Goal: Task Accomplishment & Management: Manage account settings

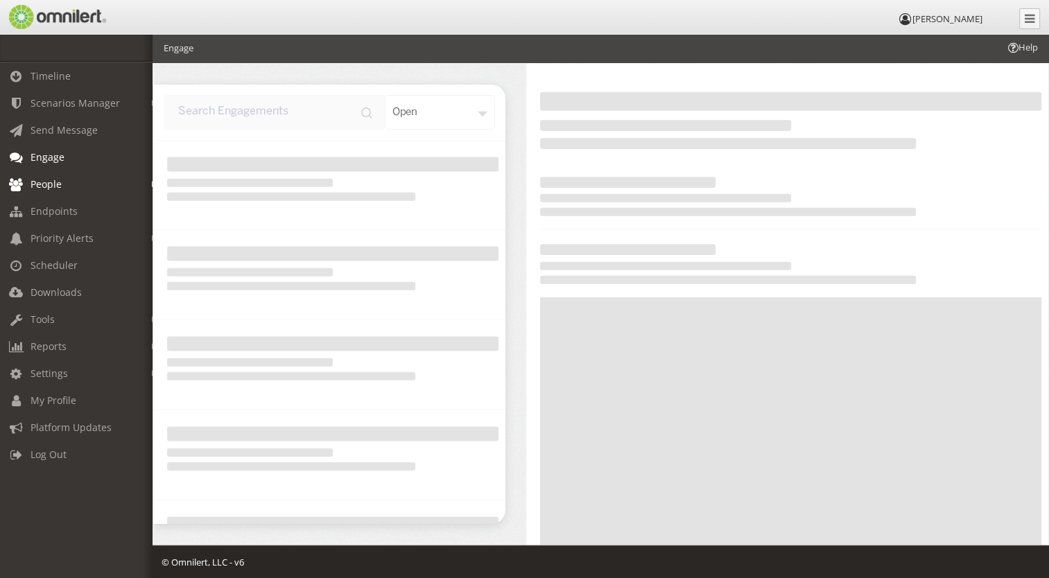
click at [87, 184] on link "People" at bounding box center [82, 184] width 165 height 27
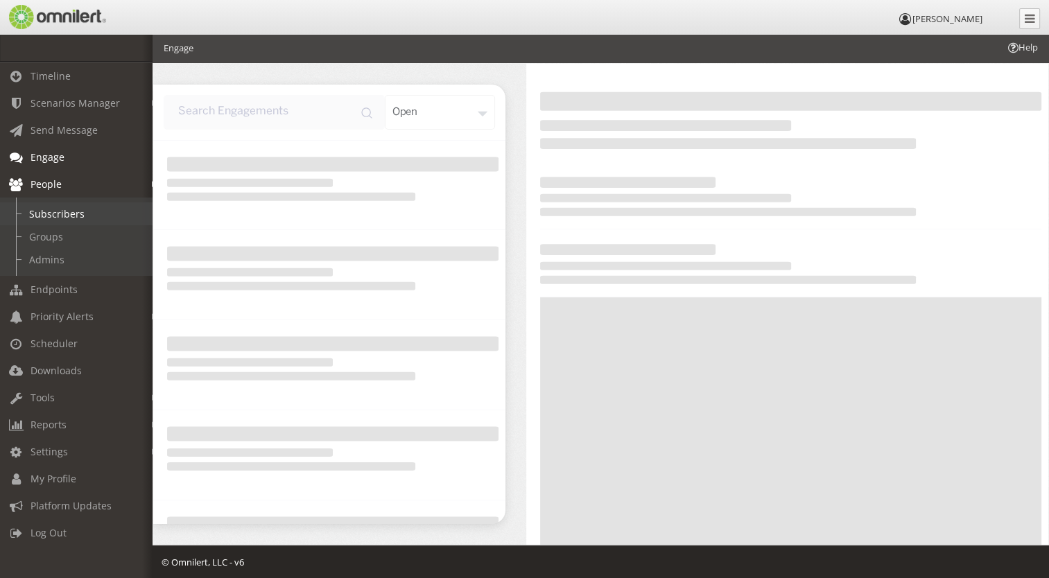
click at [74, 217] on link "Subscribers" at bounding box center [82, 213] width 165 height 23
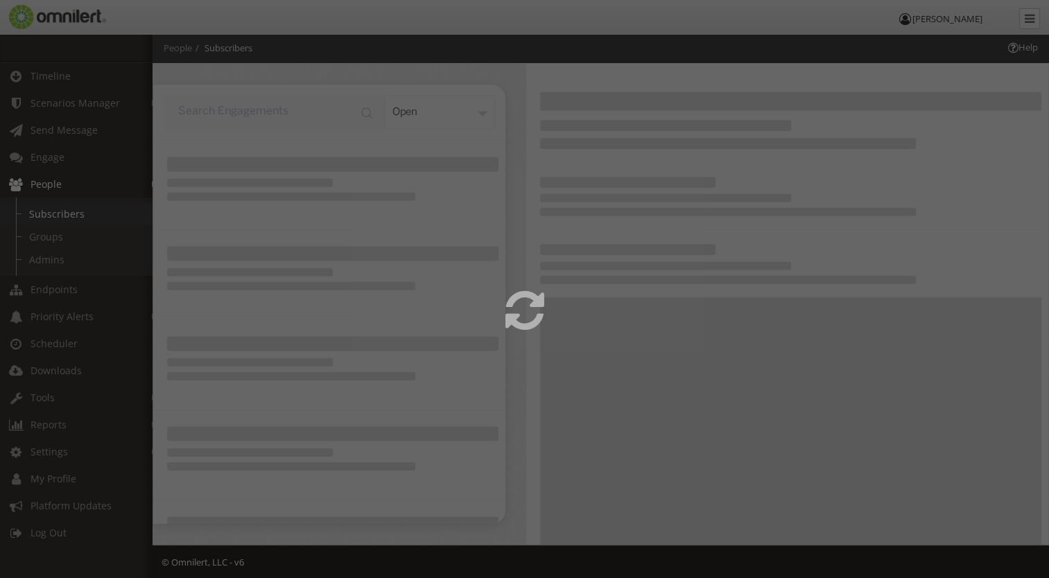
select select
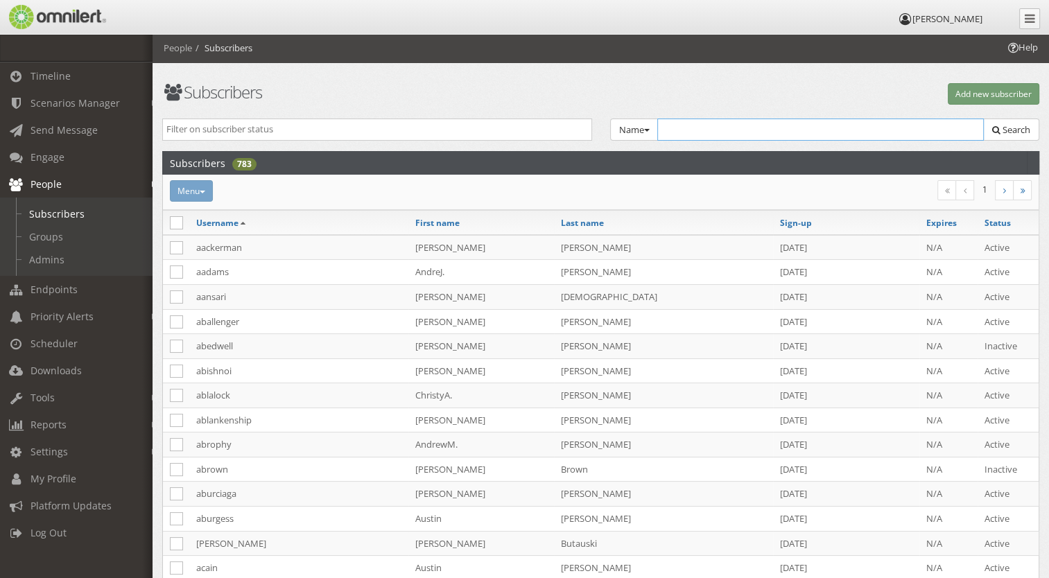
click at [710, 125] on input "text" at bounding box center [820, 130] width 327 height 22
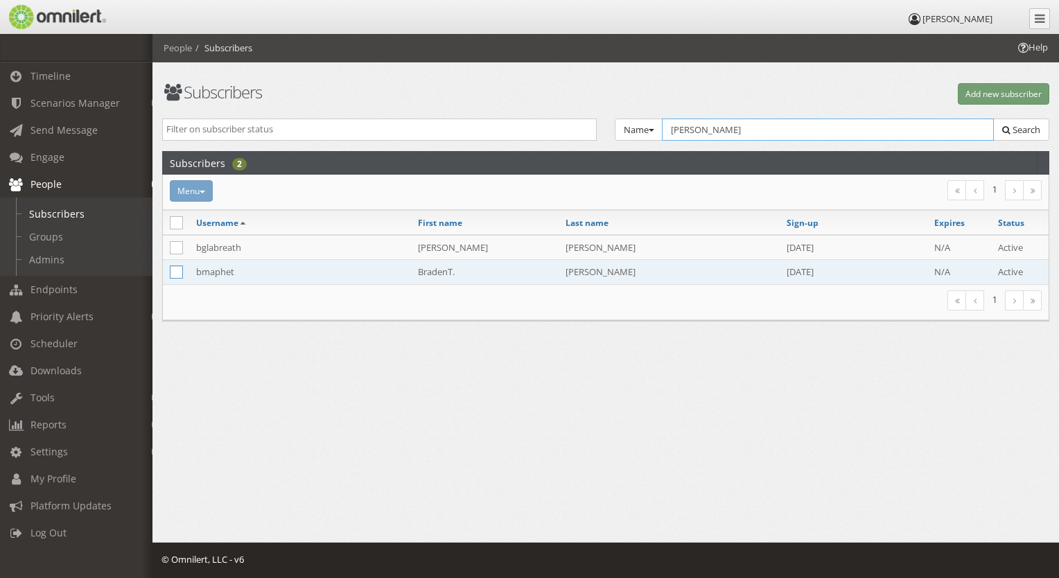
type input "[PERSON_NAME]"
click at [173, 270] on icon at bounding box center [176, 272] width 13 height 13
checkbox input "true"
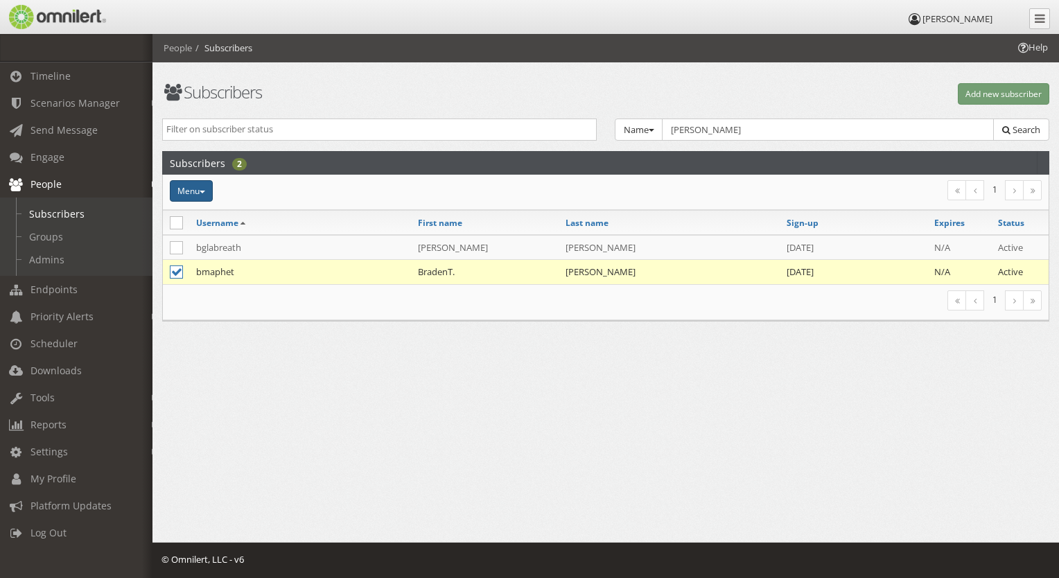
click at [208, 185] on button "Menu" at bounding box center [191, 190] width 43 height 21
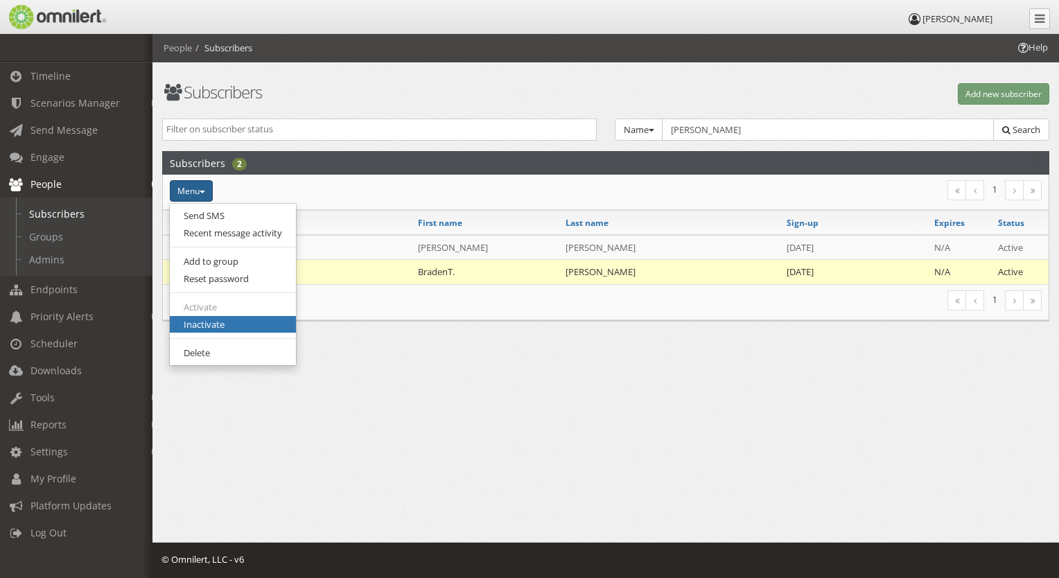
click at [233, 322] on link "Inactivate" at bounding box center [233, 324] width 126 height 17
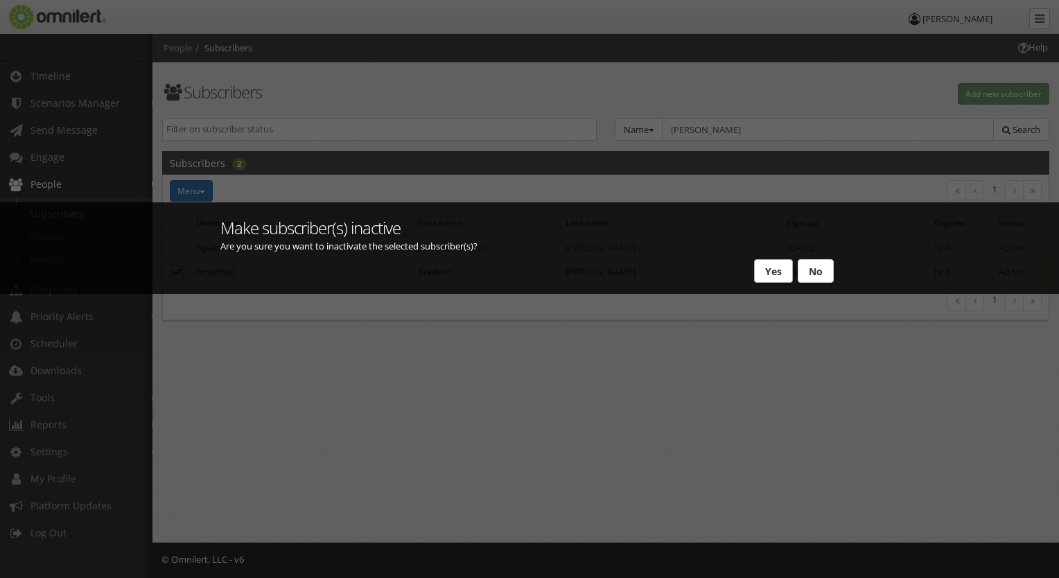
click at [775, 271] on button "Yes" at bounding box center [773, 271] width 39 height 24
